Goal: Task Accomplishment & Management: Manage account settings

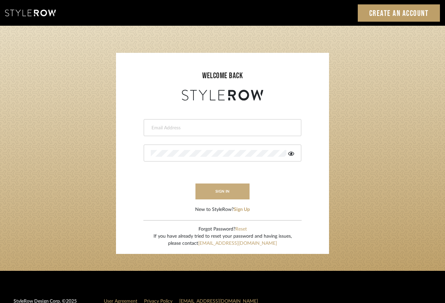
type input "[PERSON_NAME][EMAIL_ADDRESS][DOMAIN_NAME]"
click at [218, 193] on button "sign in" at bounding box center [222, 191] width 54 height 16
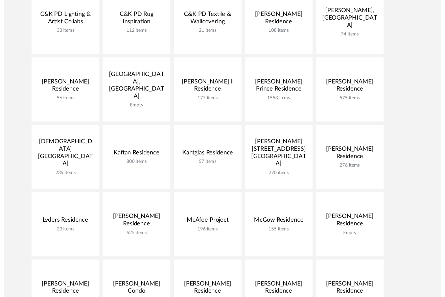
scroll to position [125, 0]
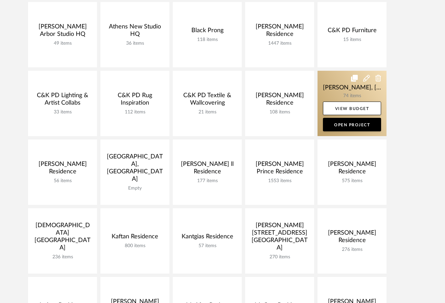
click at [344, 91] on link at bounding box center [351, 103] width 69 height 65
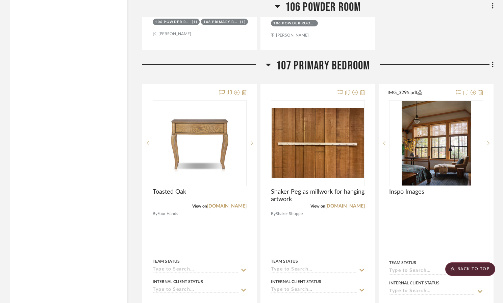
scroll to position [2869, 0]
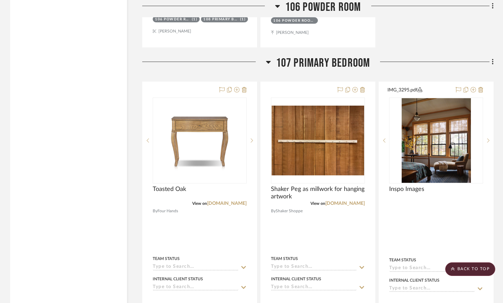
click at [270, 61] on icon at bounding box center [268, 62] width 5 height 3
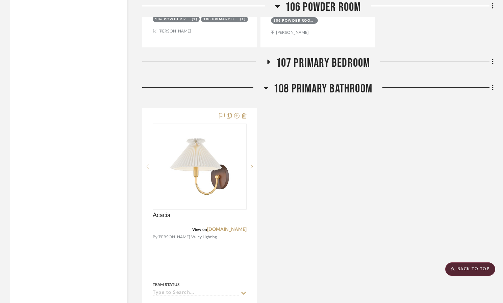
click at [276, 6] on icon at bounding box center [277, 6] width 5 height 3
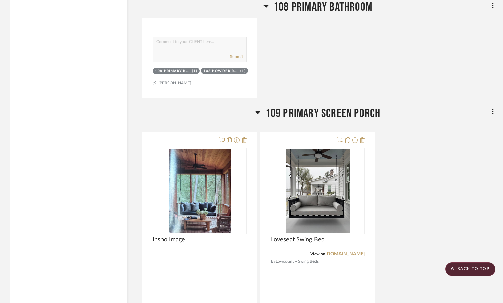
click at [259, 108] on icon at bounding box center [258, 112] width 5 height 8
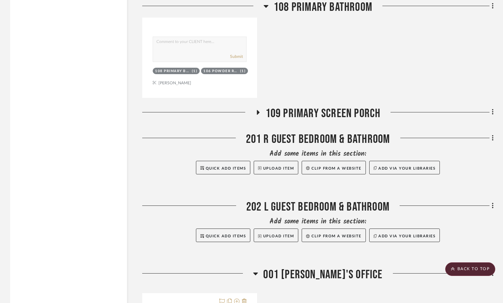
click at [264, 4] on icon at bounding box center [266, 6] width 5 height 8
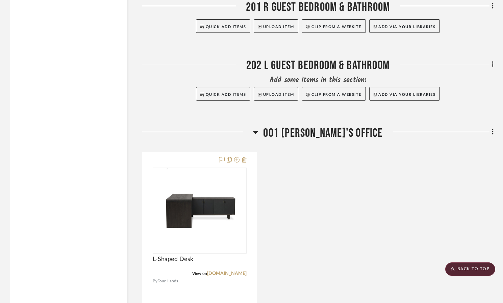
scroll to position [2703, 0]
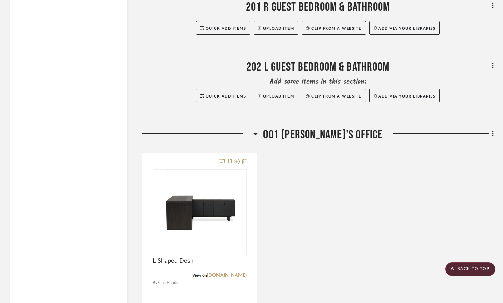
click at [258, 129] on icon at bounding box center [255, 133] width 5 height 8
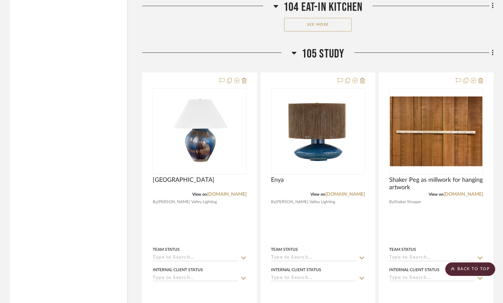
scroll to position [2215, 0]
click at [294, 48] on icon at bounding box center [294, 52] width 5 height 8
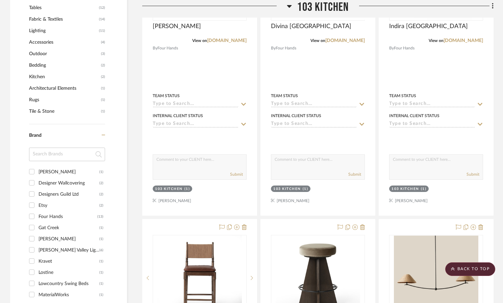
scroll to position [337, 0]
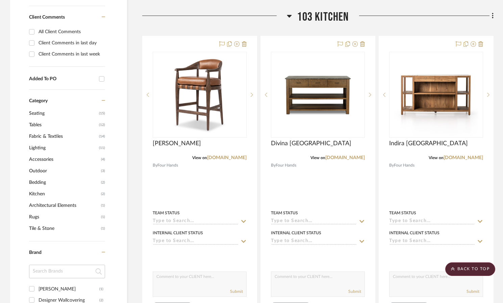
click at [290, 15] on icon at bounding box center [289, 16] width 5 height 3
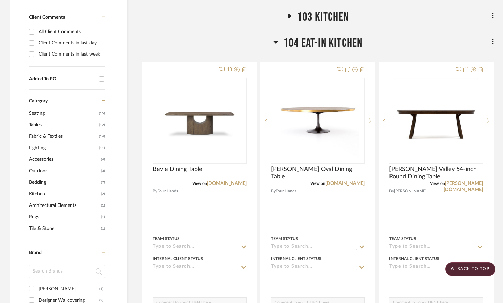
click at [277, 38] on icon at bounding box center [276, 42] width 5 height 8
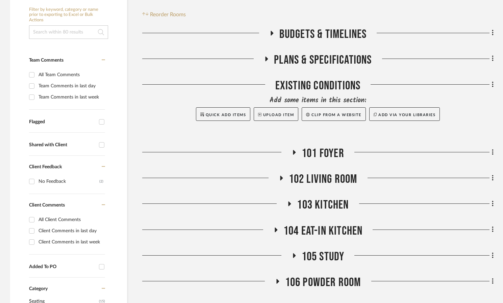
scroll to position [157, 0]
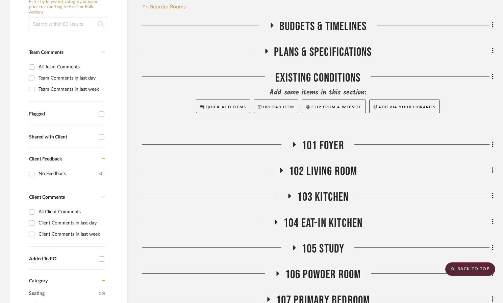
click at [299, 164] on span "102 Living Room" at bounding box center [323, 171] width 69 height 15
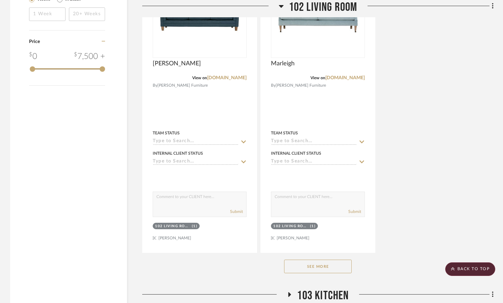
scroll to position [992, 0]
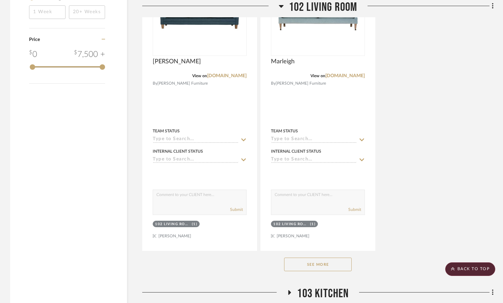
click at [305, 257] on button "See More" at bounding box center [318, 264] width 68 height 14
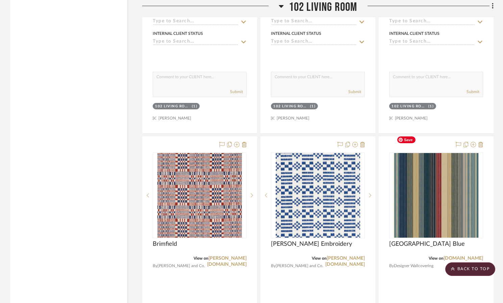
scroll to position [2619, 0]
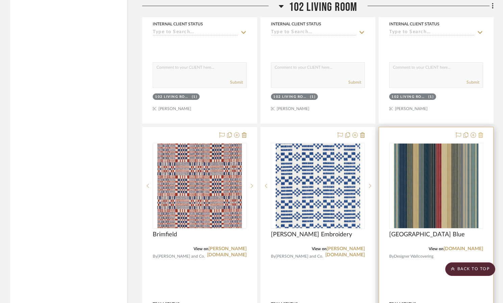
click at [449, 132] on icon at bounding box center [481, 134] width 5 height 5
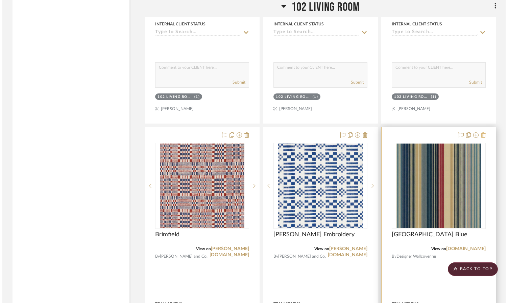
scroll to position [0, 0]
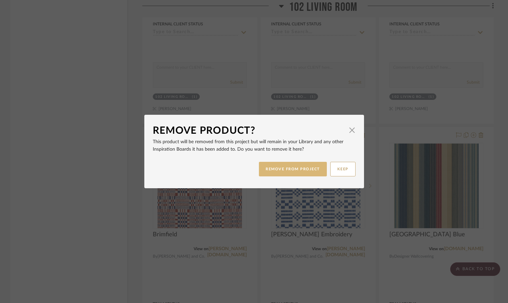
click at [289, 167] on button "REMOVE FROM PROJECT" at bounding box center [293, 169] width 68 height 15
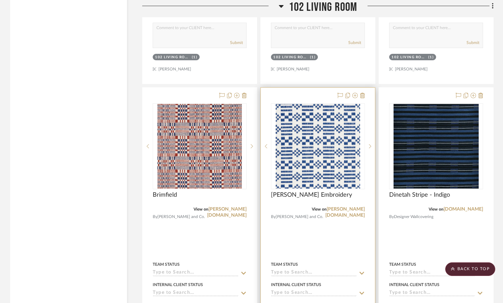
scroll to position [2658, 0]
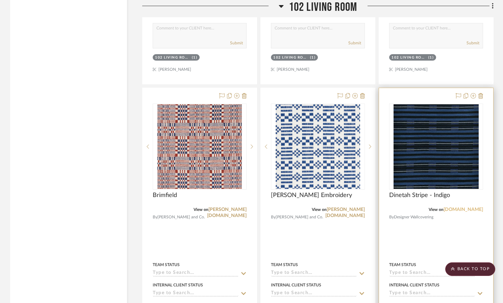
click at [447, 207] on link "designerwallcoverings.com" at bounding box center [464, 209] width 40 height 5
click at [449, 93] on icon at bounding box center [481, 95] width 5 height 5
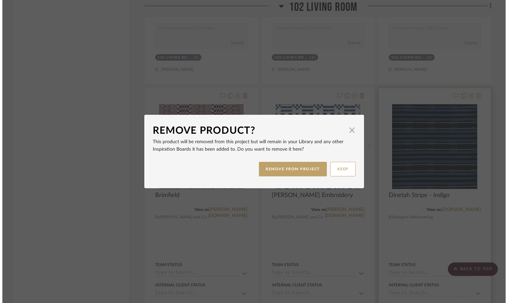
scroll to position [0, 0]
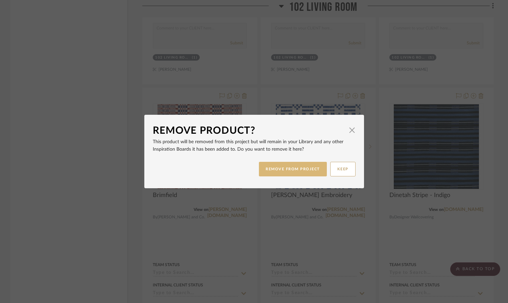
click at [286, 175] on button "REMOVE FROM PROJECT" at bounding box center [293, 169] width 68 height 15
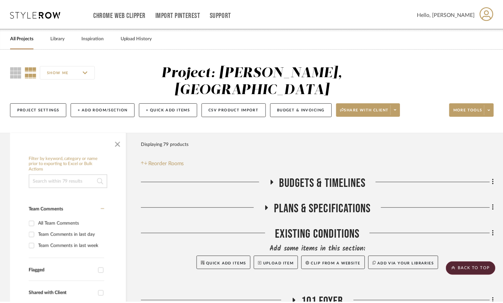
scroll to position [2658, 0]
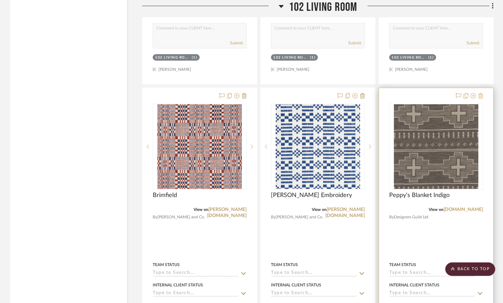
click at [449, 93] on icon at bounding box center [481, 95] width 5 height 5
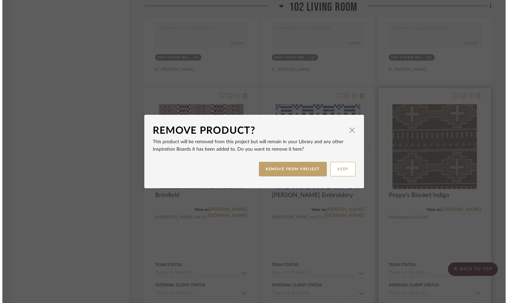
scroll to position [0, 0]
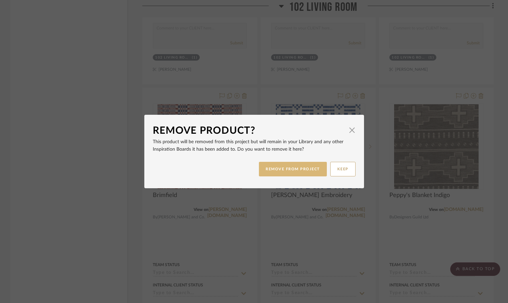
click at [290, 171] on button "REMOVE FROM PROJECT" at bounding box center [293, 169] width 68 height 15
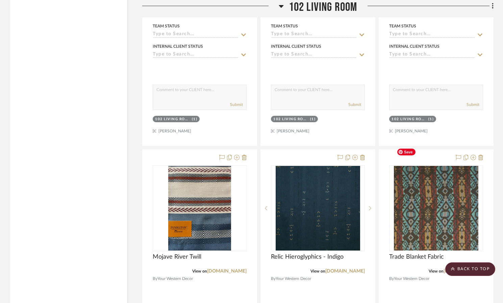
scroll to position [3198, 0]
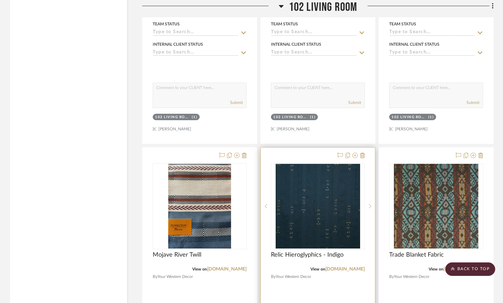
click at [365, 147] on div at bounding box center [318, 295] width 114 height 296
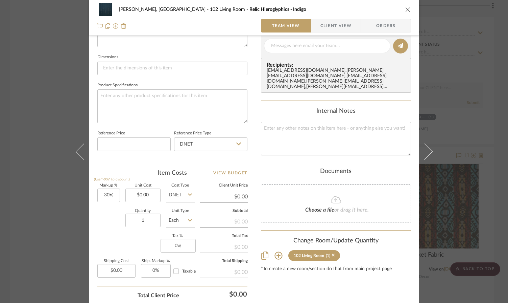
scroll to position [326, 0]
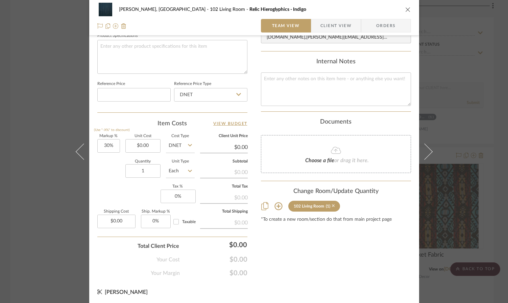
click at [332, 205] on icon at bounding box center [333, 205] width 3 height 5
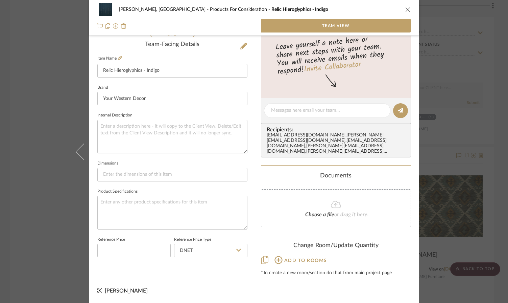
scroll to position [170, 0]
click at [406, 9] on icon "close" at bounding box center [407, 9] width 5 height 5
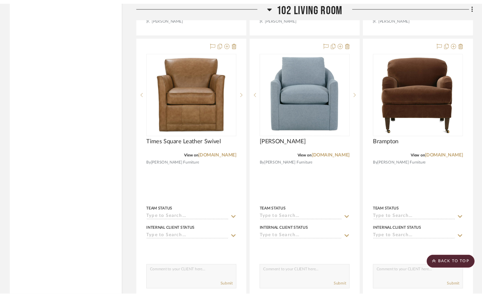
scroll to position [1209, 0]
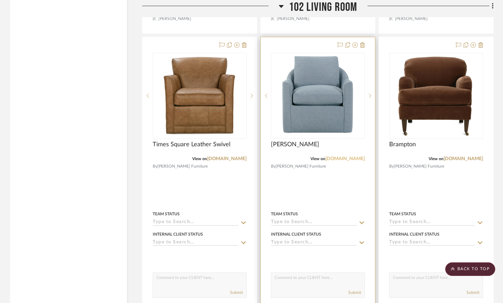
click at [333, 156] on link "rowefurniture.com" at bounding box center [346, 158] width 40 height 5
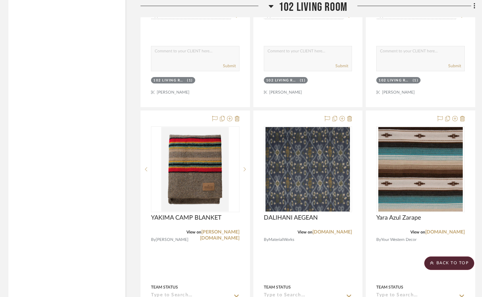
scroll to position [2935, 1]
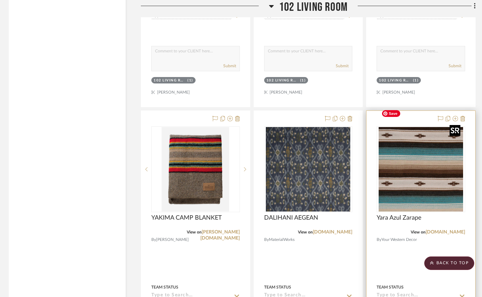
click at [424, 170] on img "0" at bounding box center [421, 169] width 85 height 85
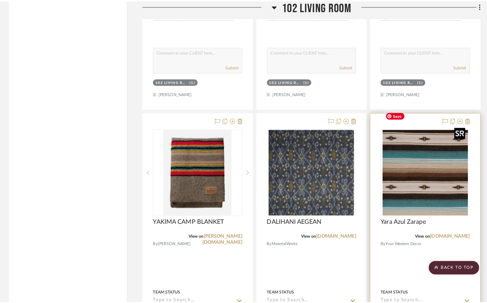
scroll to position [0, 0]
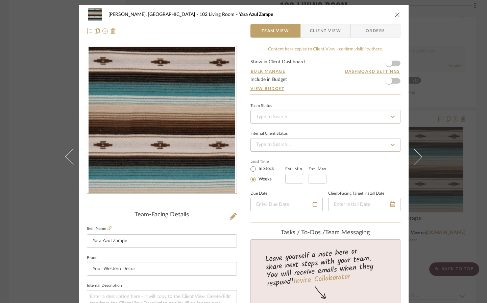
click at [395, 13] on icon "close" at bounding box center [397, 14] width 5 height 5
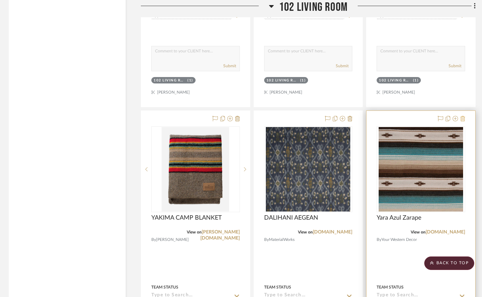
click at [449, 116] on icon at bounding box center [463, 118] width 5 height 5
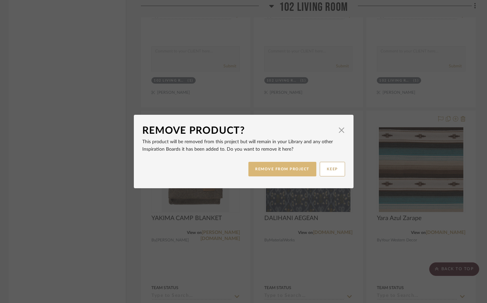
click at [279, 168] on button "REMOVE FROM PROJECT" at bounding box center [282, 169] width 68 height 15
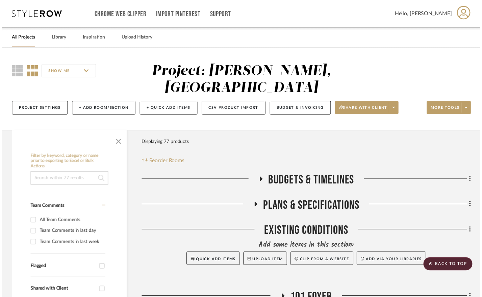
scroll to position [2935, 1]
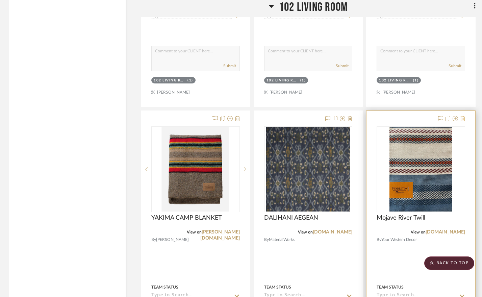
click at [449, 116] on icon at bounding box center [463, 118] width 5 height 5
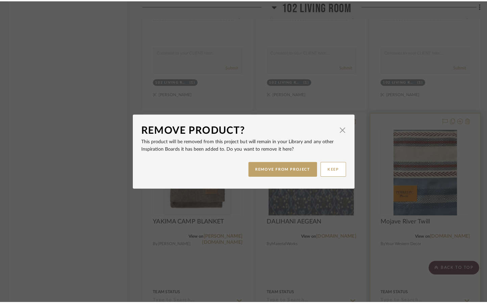
scroll to position [0, 0]
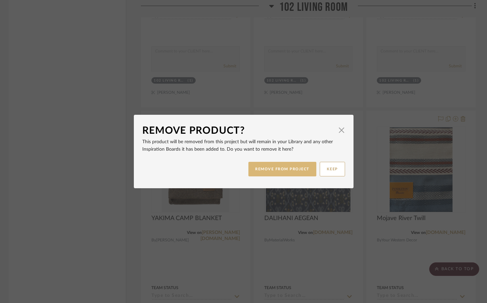
click at [282, 167] on button "REMOVE FROM PROJECT" at bounding box center [282, 169] width 68 height 15
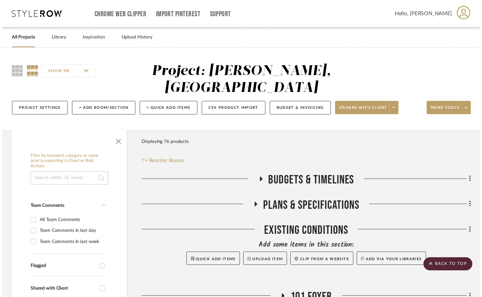
scroll to position [2935, 1]
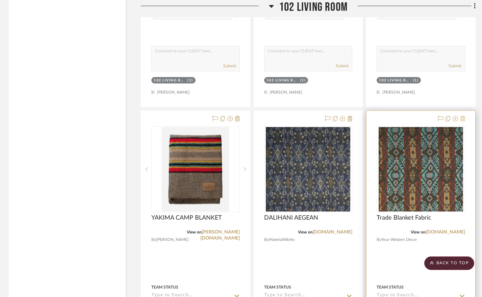
click at [449, 116] on icon at bounding box center [463, 118] width 5 height 5
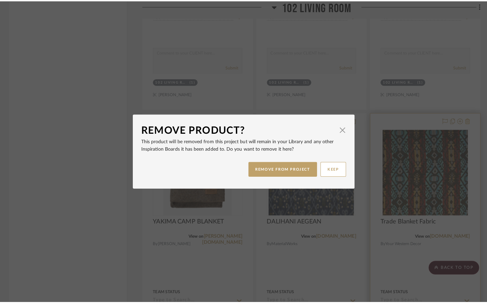
scroll to position [0, 0]
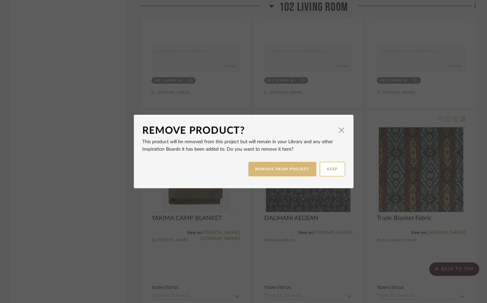
click at [299, 169] on button "REMOVE FROM PROJECT" at bounding box center [282, 169] width 68 height 15
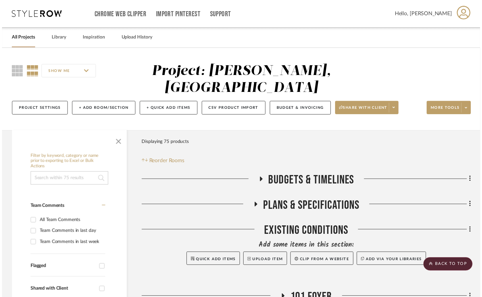
scroll to position [2935, 1]
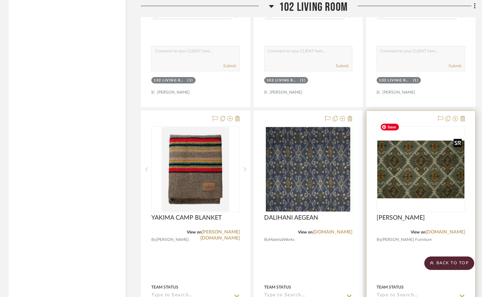
click at [421, 142] on img "0" at bounding box center [421, 170] width 87 height 58
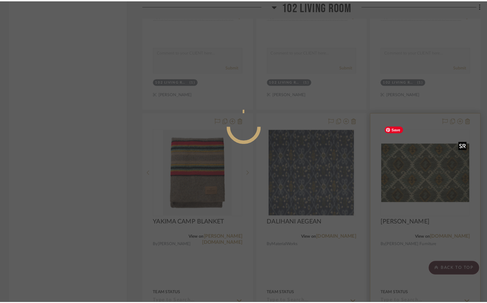
scroll to position [0, 0]
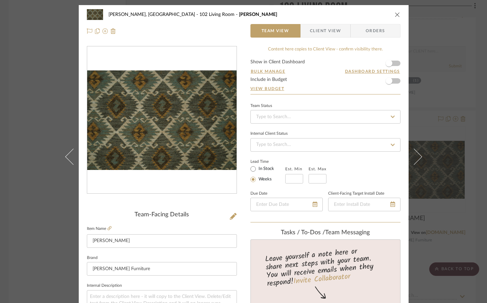
click at [395, 13] on icon "close" at bounding box center [397, 14] width 5 height 5
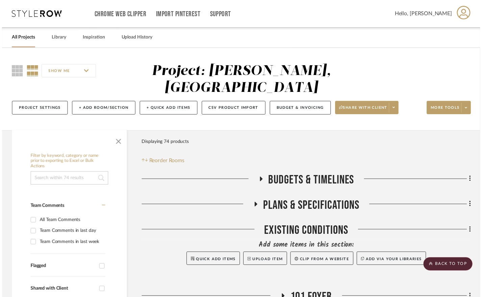
scroll to position [2935, 1]
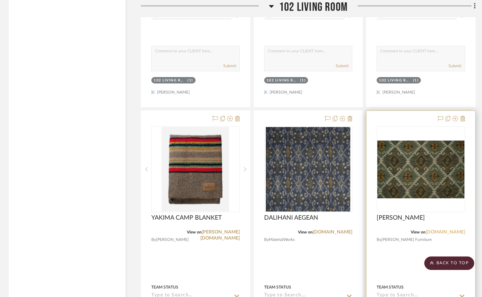
click at [445, 230] on link "taylorking.com" at bounding box center [446, 232] width 40 height 5
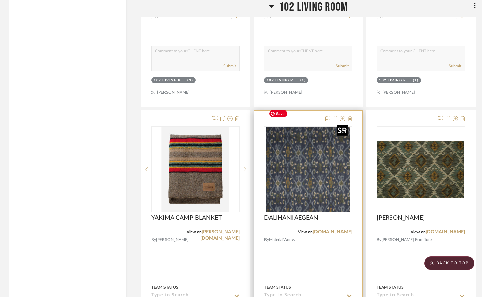
click at [279, 130] on img "0" at bounding box center [308, 169] width 85 height 85
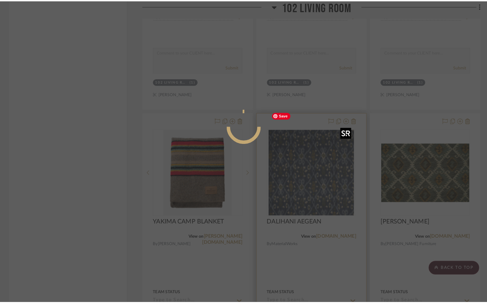
scroll to position [0, 0]
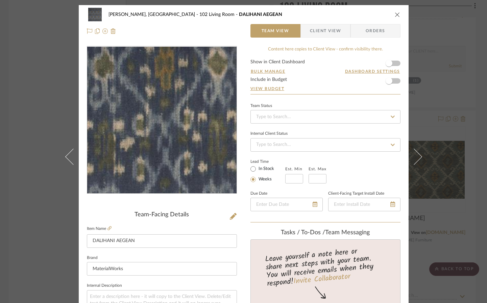
click at [162, 110] on img "0" at bounding box center [162, 120] width 147 height 147
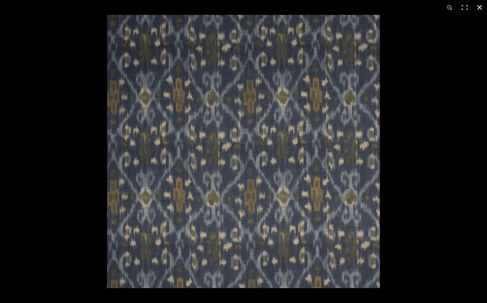
click at [449, 7] on button at bounding box center [479, 7] width 15 height 15
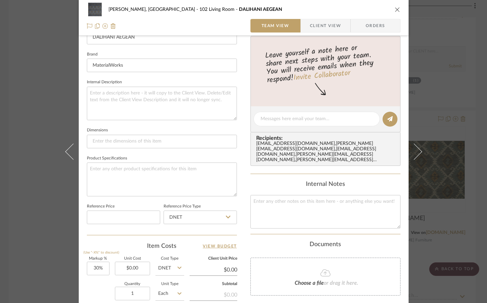
scroll to position [326, 0]
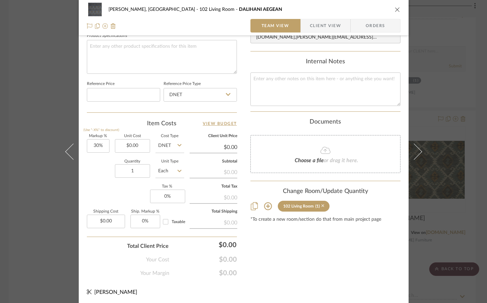
click at [322, 205] on icon at bounding box center [323, 205] width 3 height 3
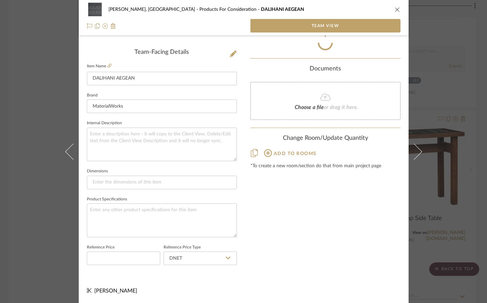
scroll to position [170, 0]
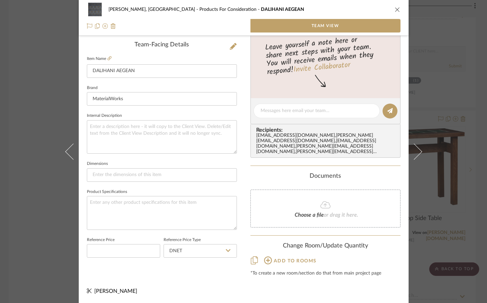
click at [395, 9] on icon "close" at bounding box center [397, 9] width 5 height 5
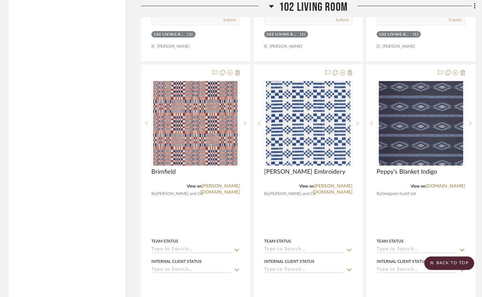
scroll to position [2636, 1]
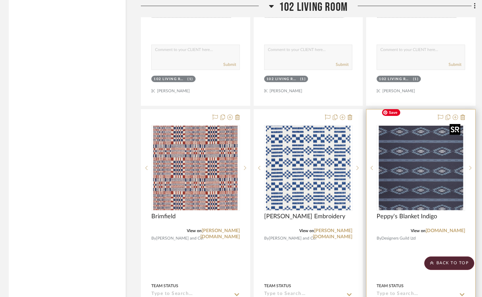
click at [390, 141] on img "0" at bounding box center [421, 168] width 85 height 85
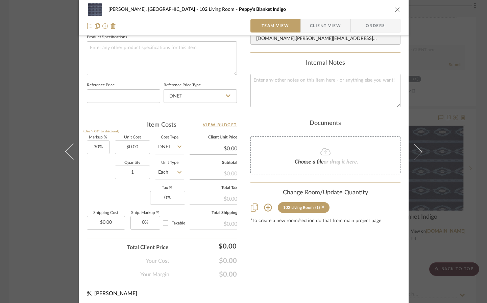
scroll to position [326, 0]
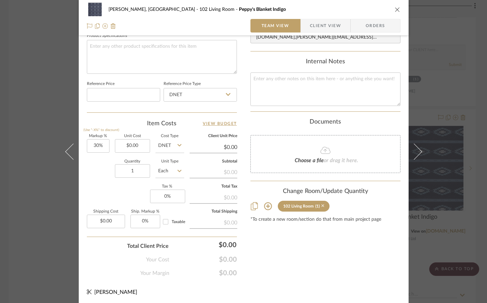
click at [322, 205] on icon at bounding box center [323, 205] width 3 height 3
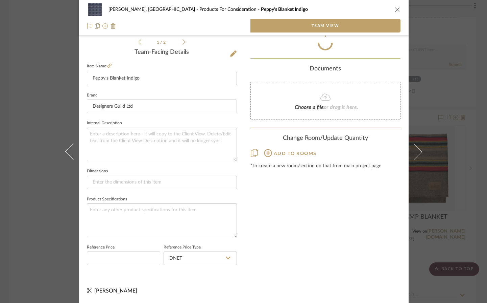
scroll to position [170, 0]
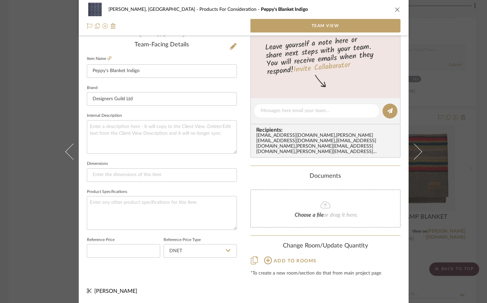
click at [396, 8] on icon "close" at bounding box center [397, 9] width 5 height 5
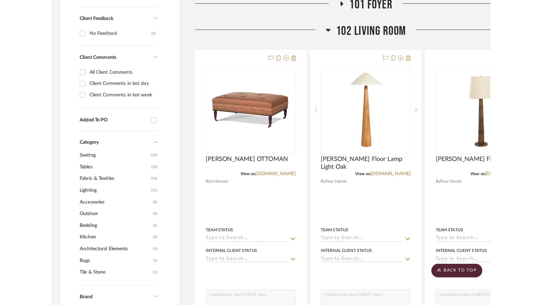
scroll to position [298, 0]
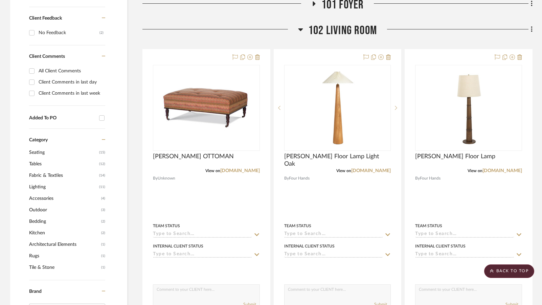
click at [300, 28] on icon at bounding box center [300, 29] width 5 height 3
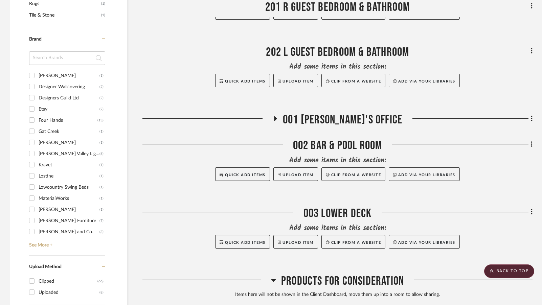
scroll to position [547, 0]
